Goal: Transaction & Acquisition: Purchase product/service

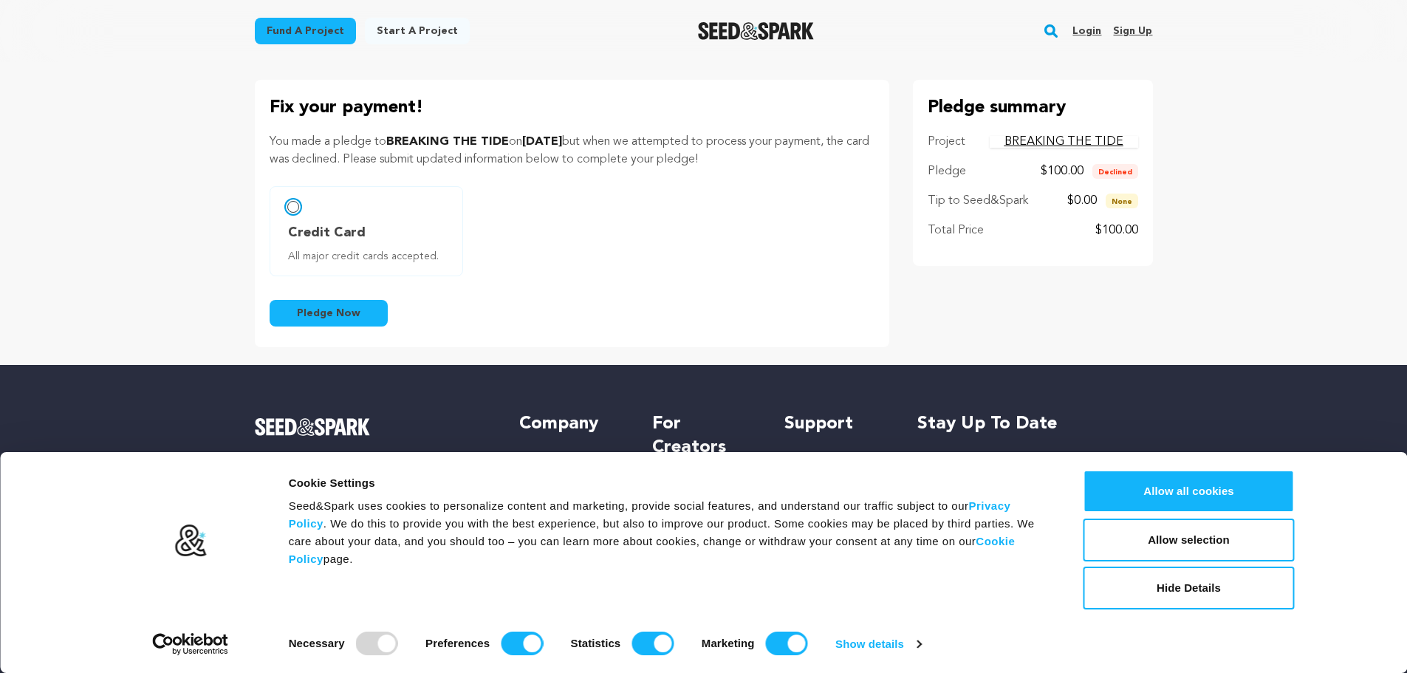
click at [298, 210] on input "Credit Card All major credit cards accepted." at bounding box center [293, 207] width 12 height 12
radio input "false"
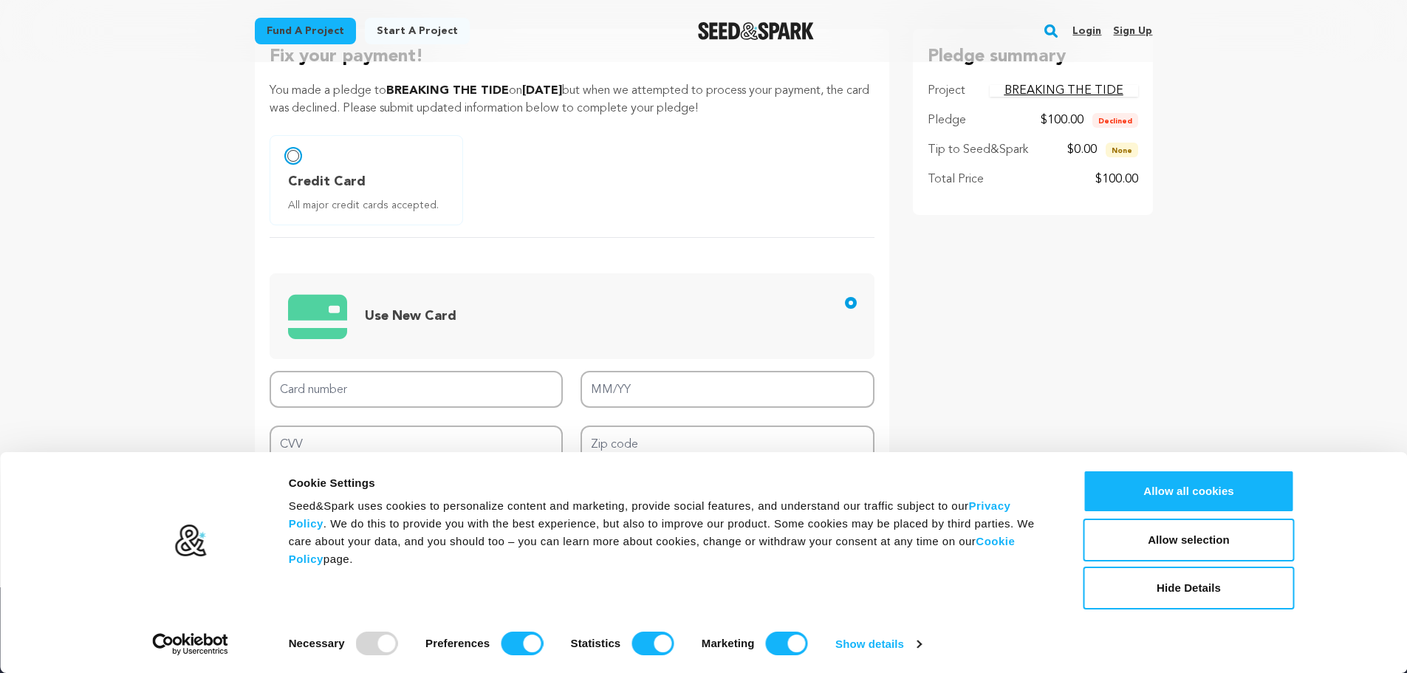
scroll to position [148, 0]
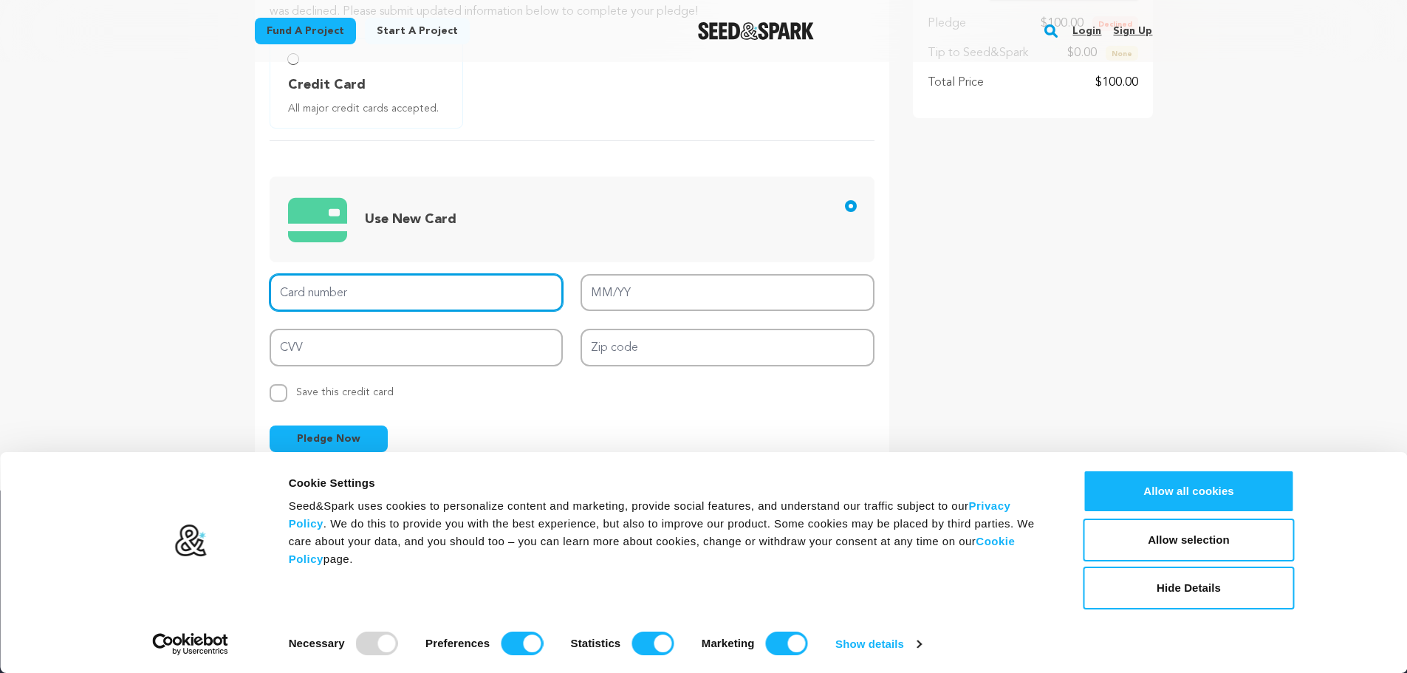
click at [439, 289] on input "Card number" at bounding box center [417, 293] width 294 height 38
click at [484, 284] on input "Card number" at bounding box center [417, 293] width 294 height 38
click at [508, 295] on input "Card number" at bounding box center [417, 293] width 294 height 38
type input "[CREDIT_CARD_NUMBER]"
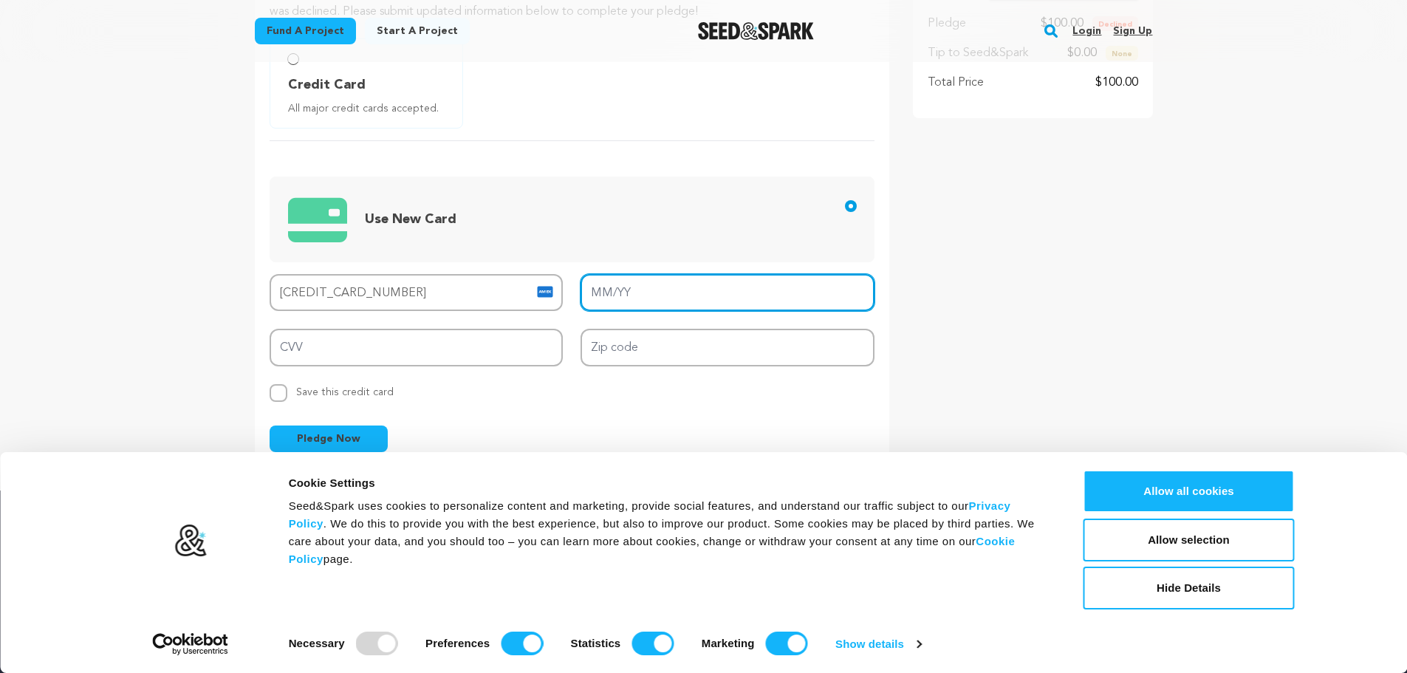
click at [653, 286] on input "MM/YY" at bounding box center [727, 293] width 294 height 38
type input "11/28"
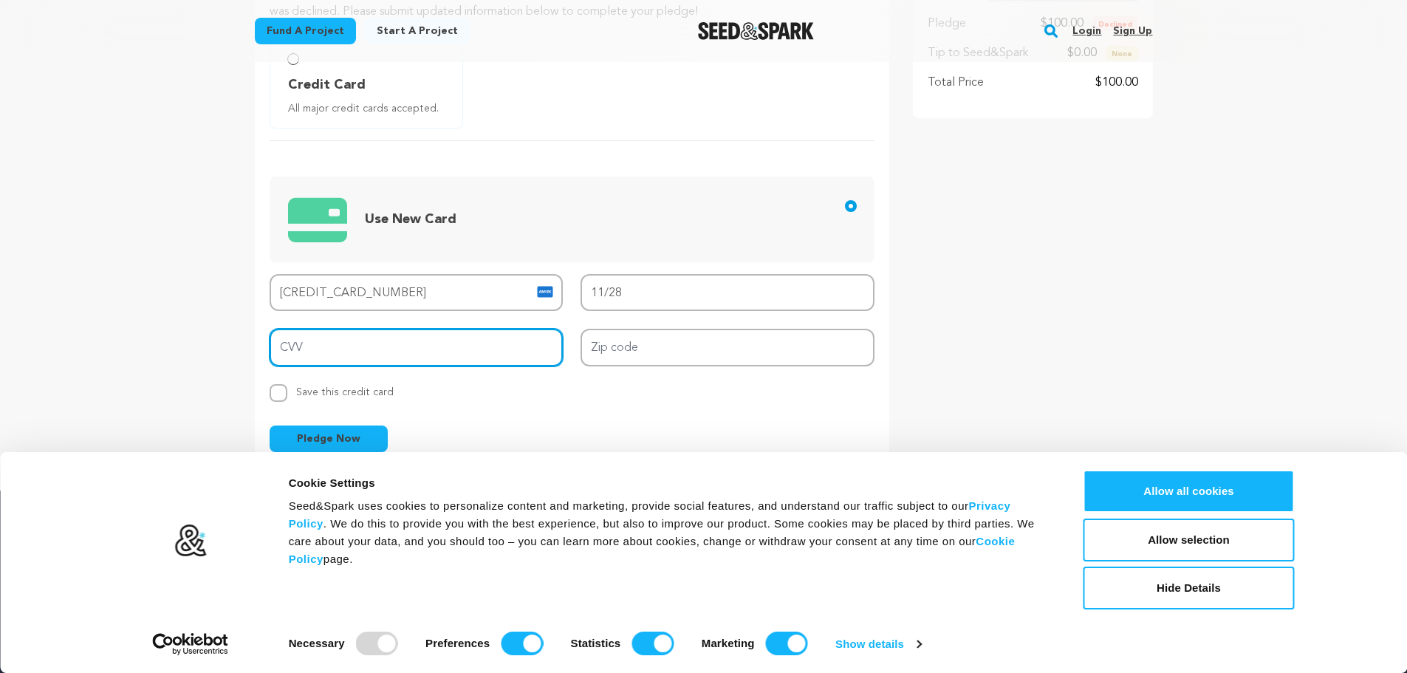
click at [461, 351] on input "CVV" at bounding box center [417, 348] width 294 height 38
type input "3715"
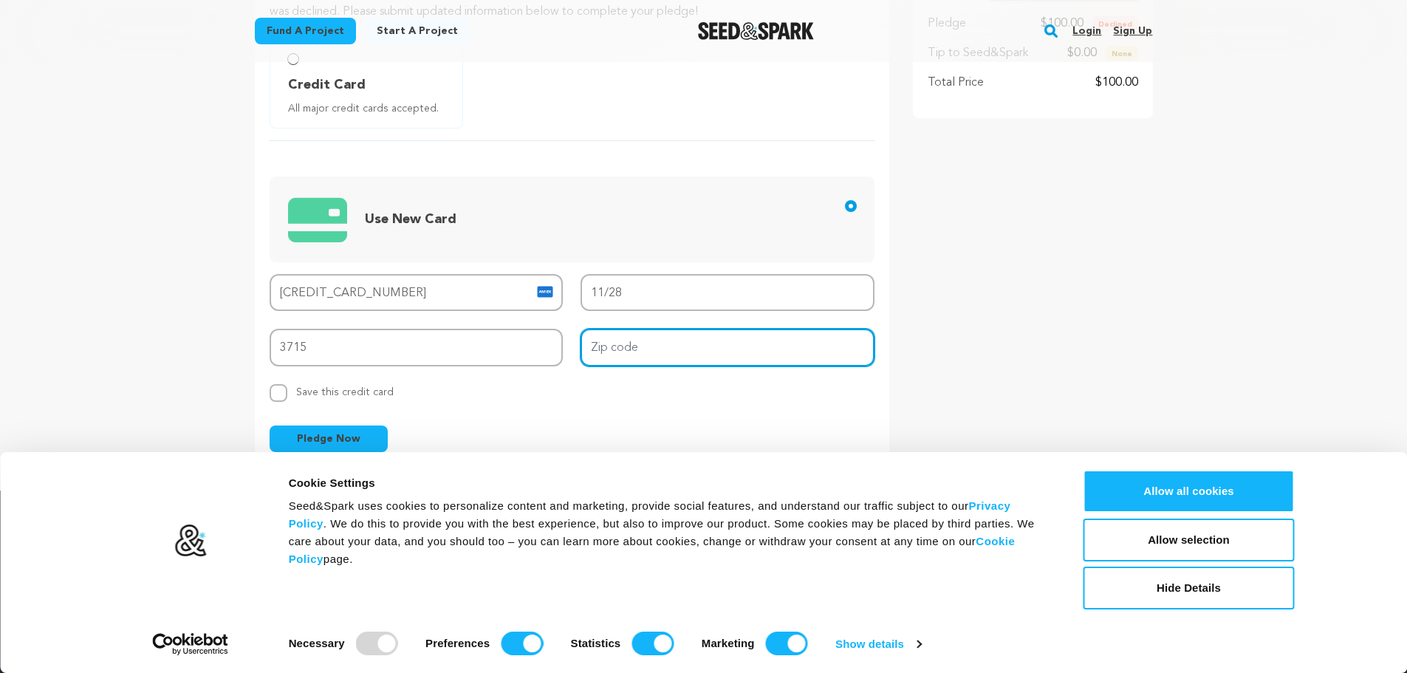
click at [665, 357] on input "Zip code" at bounding box center [727, 348] width 294 height 38
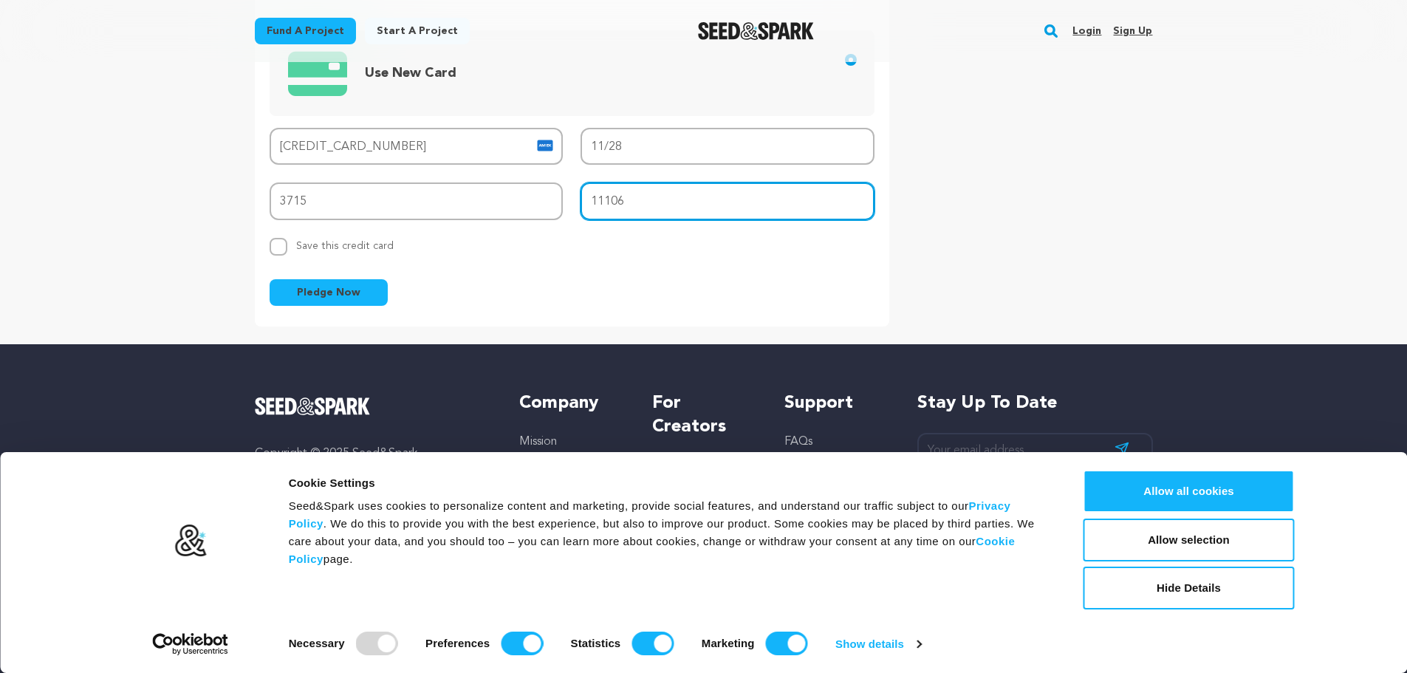
scroll to position [295, 0]
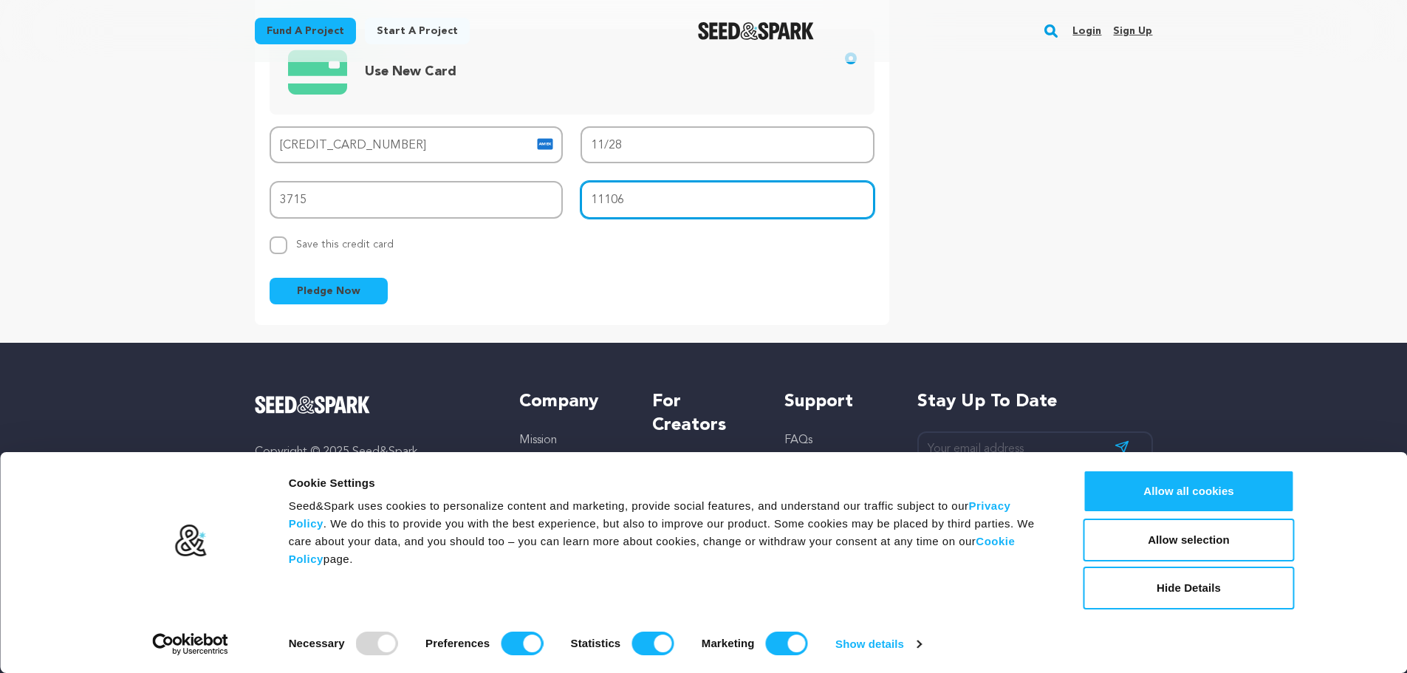
type input "11106"
click at [353, 298] on span "Pledge Now" at bounding box center [329, 291] width 64 height 15
